Goal: Information Seeking & Learning: Learn about a topic

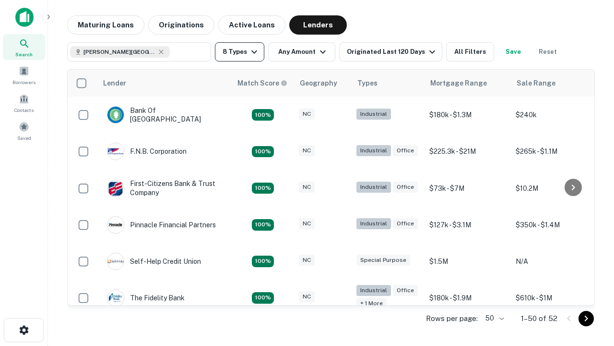
click at [240, 52] on button "8 Types" at bounding box center [239, 51] width 49 height 19
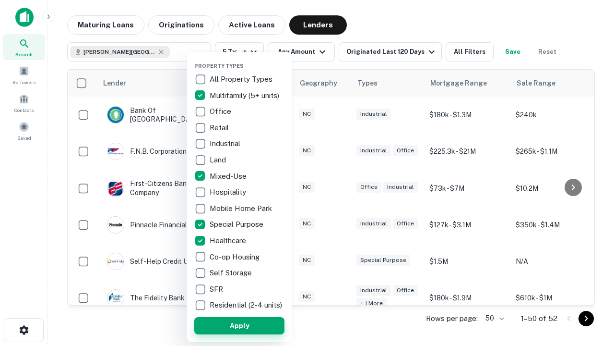
click at [240, 325] on button "Apply" at bounding box center [239, 325] width 90 height 17
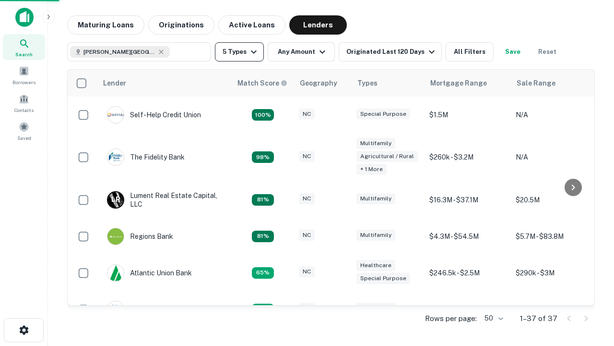
click at [240, 52] on button "5 Types" at bounding box center [239, 51] width 49 height 19
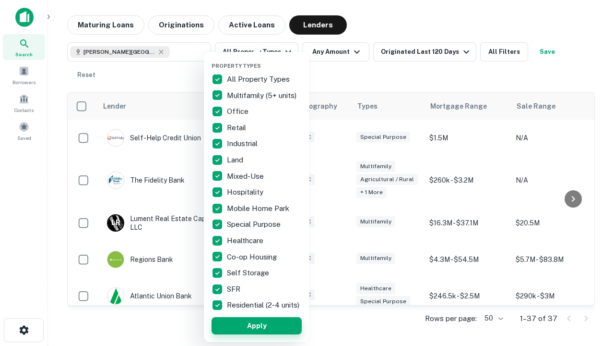
click at [257, 325] on button "Apply" at bounding box center [257, 325] width 90 height 17
